Goal: Task Accomplishment & Management: Manage account settings

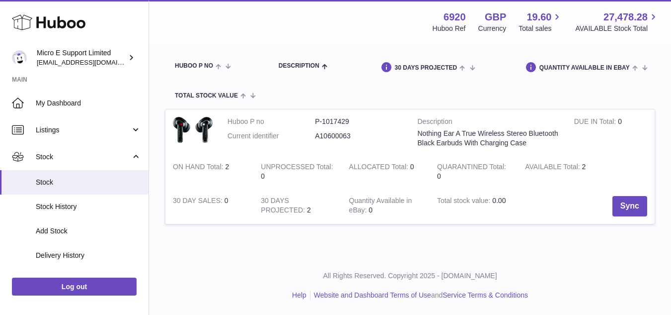
scroll to position [179, 0]
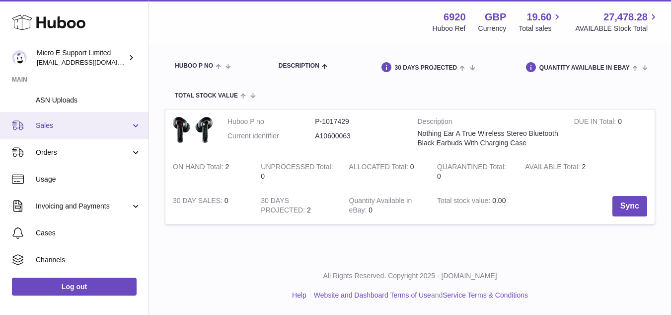
click at [101, 132] on link "Sales" at bounding box center [74, 125] width 149 height 27
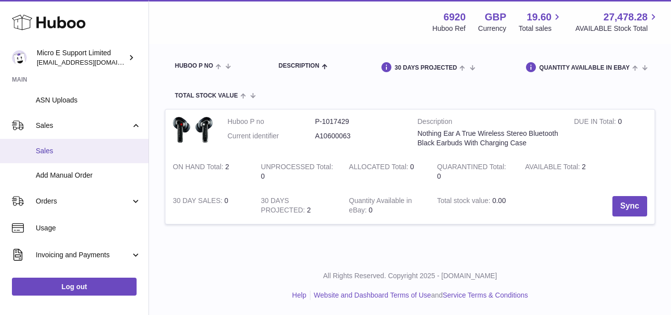
click at [64, 153] on span "Sales" at bounding box center [88, 150] width 105 height 9
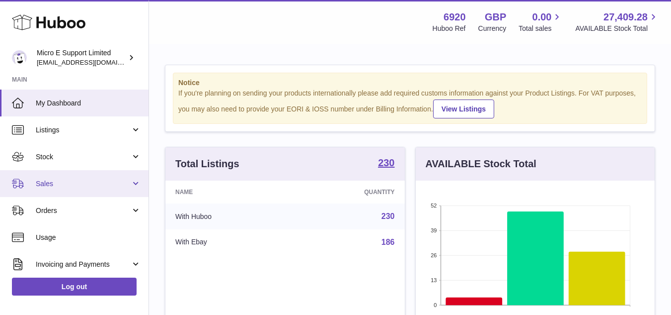
click at [75, 186] on span "Sales" at bounding box center [83, 183] width 95 height 9
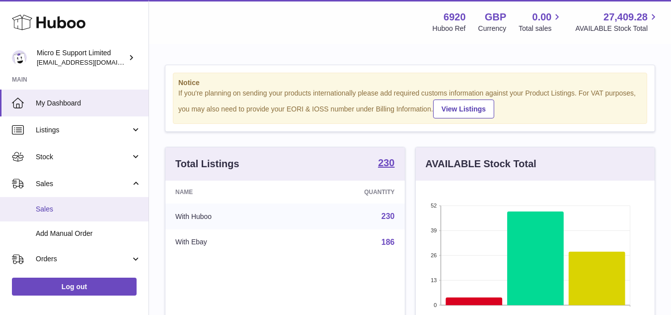
click at [62, 201] on link "Sales" at bounding box center [74, 209] width 149 height 24
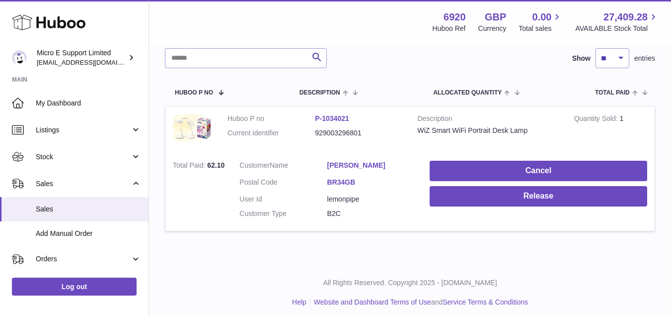
scroll to position [135, 0]
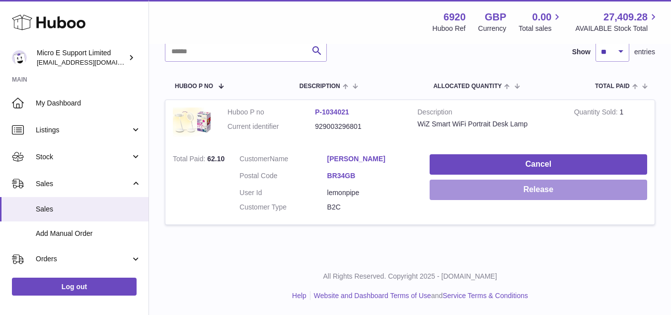
click at [535, 192] on button "Release" at bounding box center [539, 189] width 218 height 20
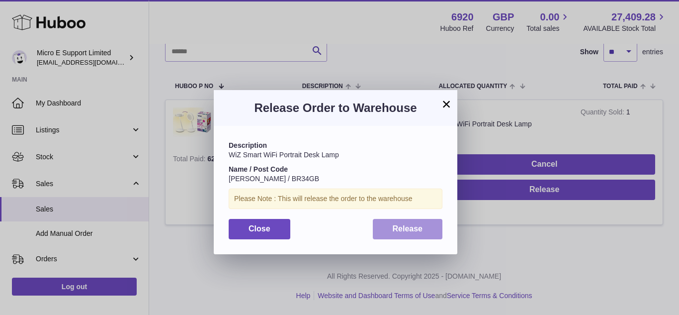
click at [397, 233] on button "Release" at bounding box center [408, 229] width 70 height 20
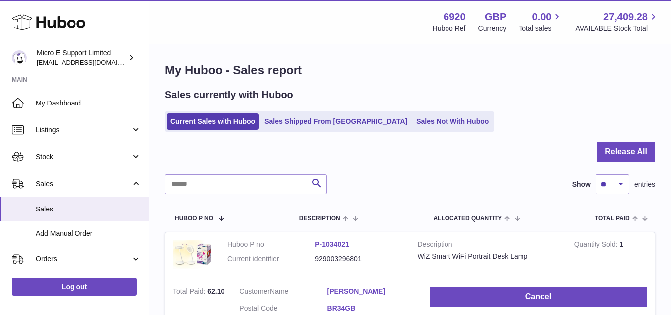
scroll to position [0, 0]
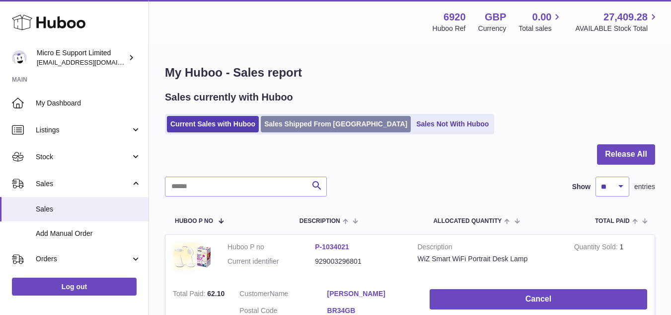
click at [319, 127] on link "Sales Shipped From [GEOGRAPHIC_DATA]" at bounding box center [336, 124] width 150 height 16
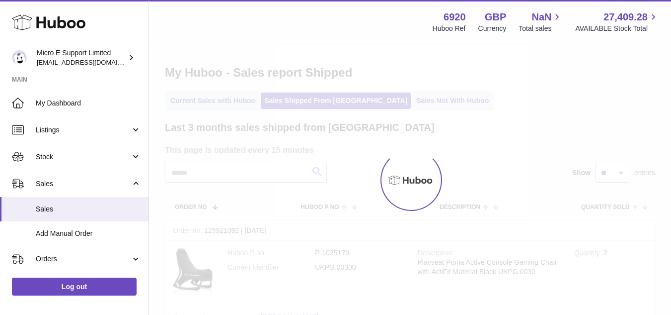
click at [225, 102] on div at bounding box center [410, 180] width 522 height 270
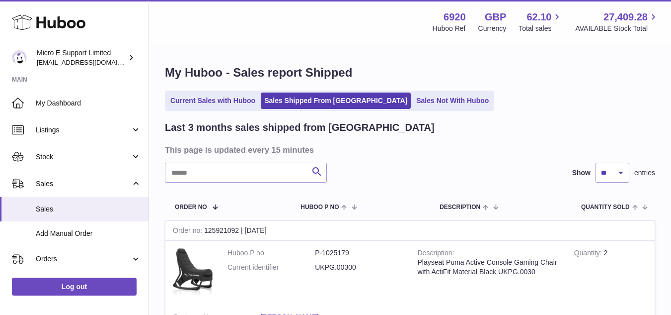
click at [527, 146] on h3 "This page is updated every 15 minutes" at bounding box center [409, 149] width 488 height 11
click at [180, 103] on link "Current Sales with Huboo" at bounding box center [213, 100] width 92 height 16
